Goal: Transaction & Acquisition: Purchase product/service

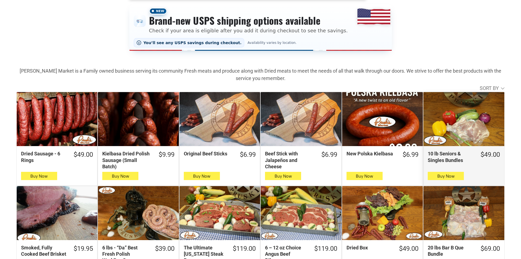
scroll to position [137, 0]
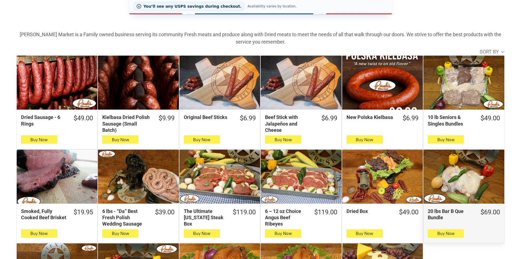
click at [475, 184] on div "20 lbs Bar B Que Bundle" at bounding box center [464, 176] width 81 height 54
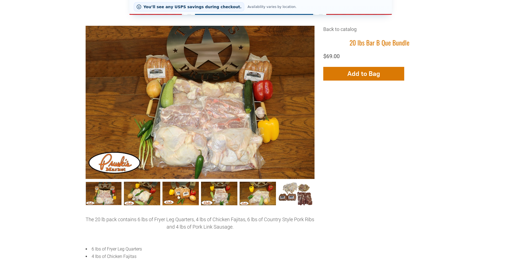
scroll to position [137, 0]
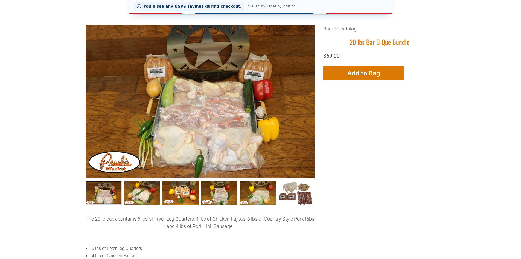
click at [108, 194] on link "20 lbs Bar B Que Bundle 0" at bounding box center [104, 193] width 36 height 24
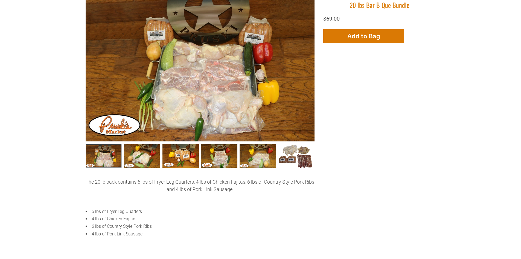
scroll to position [164, 0]
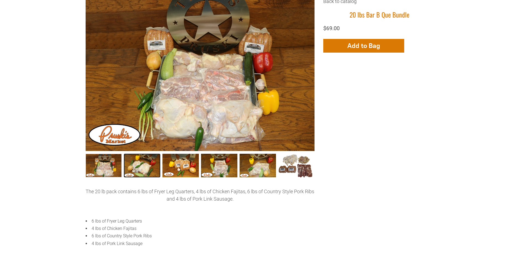
click at [148, 169] on link "20 lbs Bar B Que Bundle002 1" at bounding box center [142, 166] width 36 height 24
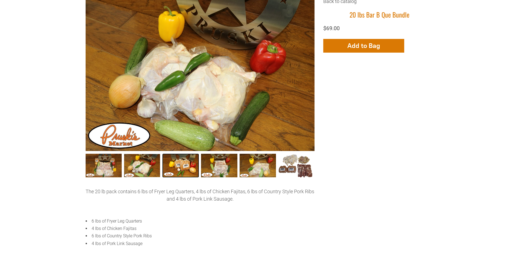
click at [177, 170] on link "20 lbs Bar B Que Bundle003 2" at bounding box center [181, 166] width 36 height 24
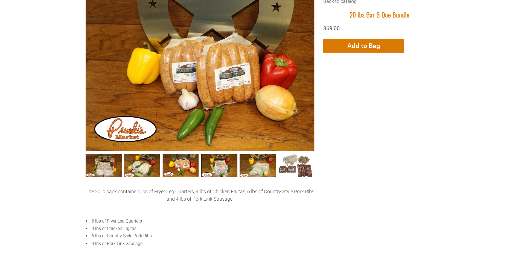
click at [214, 169] on link "20 lbs Bar B Que Bundle004 3" at bounding box center [219, 166] width 36 height 24
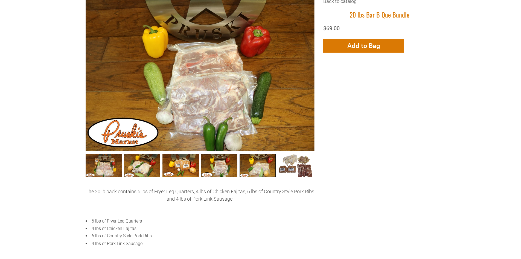
click at [254, 166] on link "20 lbs Bar B Que Bundle005 4" at bounding box center [258, 166] width 36 height 24
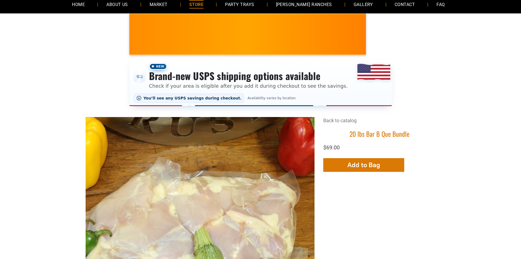
scroll to position [27, 0]
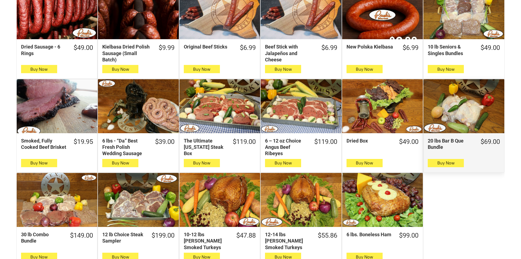
scroll to position [246, 0]
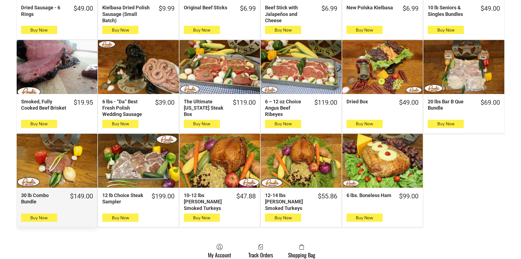
click at [51, 171] on div "30 lb Combo Bundle" at bounding box center [57, 161] width 81 height 54
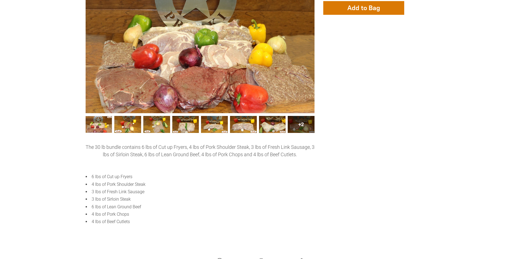
scroll to position [219, 0]
